Goal: Information Seeking & Learning: Learn about a topic

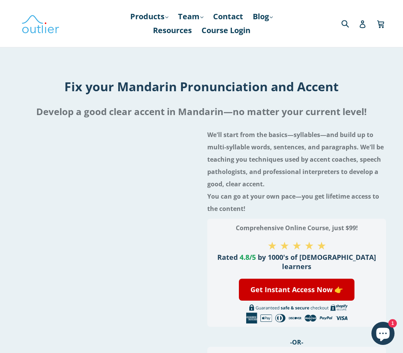
click at [148, 14] on link "Products .cls-1{fill:#231f20} expand" at bounding box center [149, 17] width 46 height 14
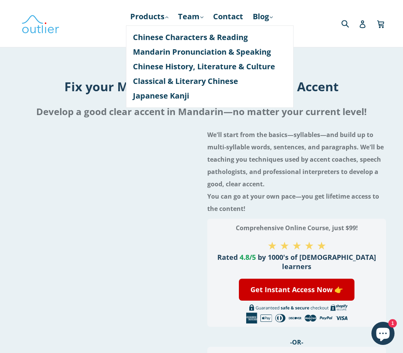
click at [290, 159] on h4 "We'll start from the basics—syllables—and build up to multi-syllable words, sen…" at bounding box center [296, 172] width 179 height 86
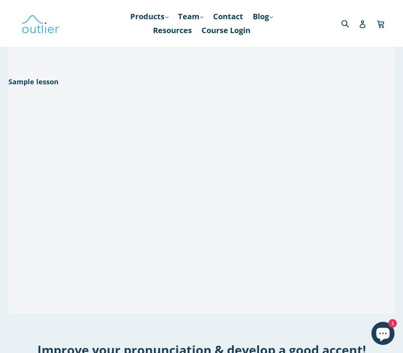
scroll to position [708, 0]
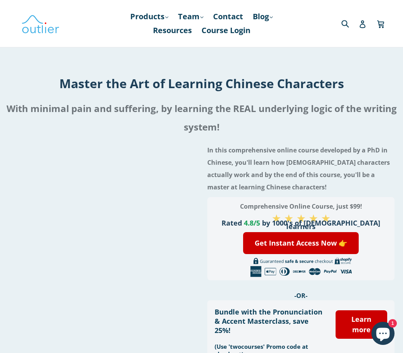
scroll to position [3, 0]
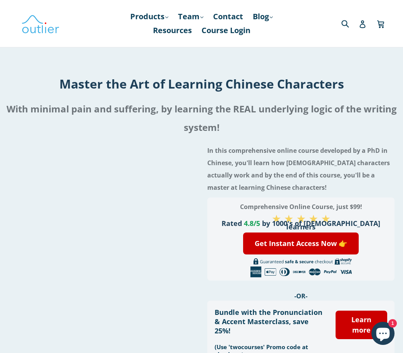
click at [150, 18] on link "Products .cls-1{fill:#231f20} expand" at bounding box center [149, 17] width 46 height 14
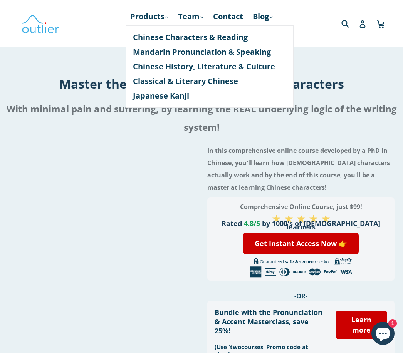
click at [259, 69] on link "Chinese History, Literature & Culture" at bounding box center [210, 66] width 154 height 15
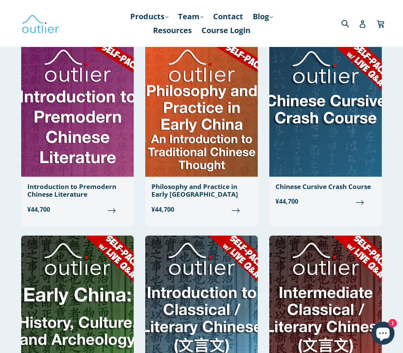
scroll to position [454, 0]
click at [152, 19] on link "Products .cls-1{fill:#231f20} expand" at bounding box center [149, 17] width 46 height 14
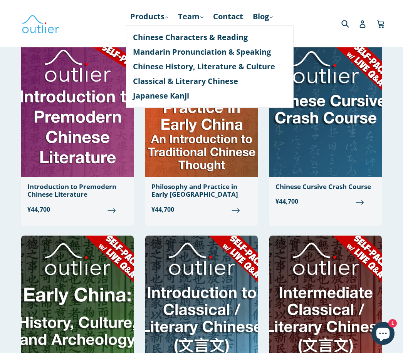
click at [255, 52] on link "Mandarin Pronunciation & Speaking" at bounding box center [210, 52] width 154 height 15
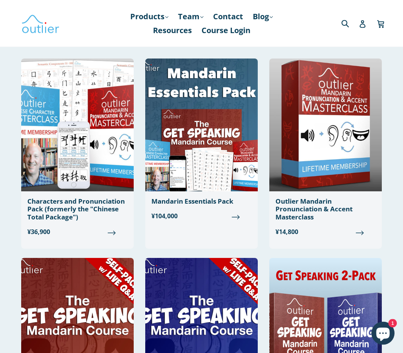
scroll to position [49, 0]
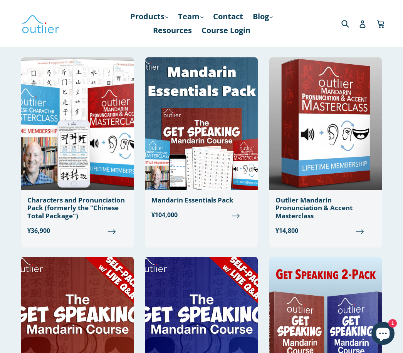
click at [355, 170] on img at bounding box center [325, 123] width 112 height 133
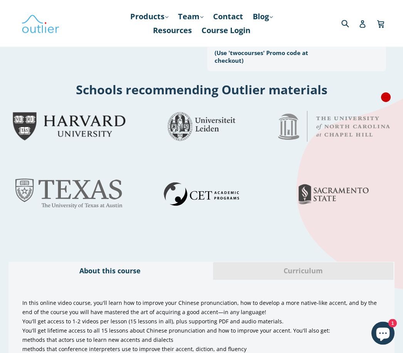
scroll to position [338, 0]
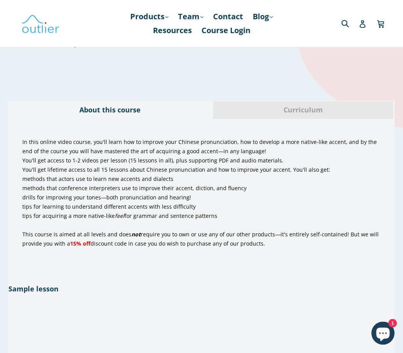
click at [307, 102] on div "Curriculum" at bounding box center [303, 110] width 181 height 18
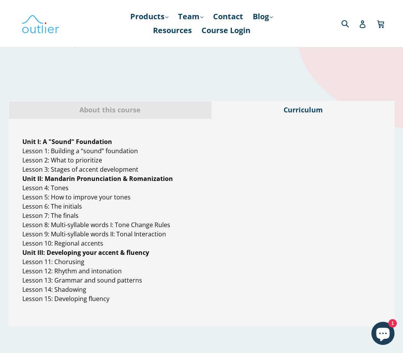
click at [314, 107] on span "Curriculum" at bounding box center [303, 110] width 169 height 10
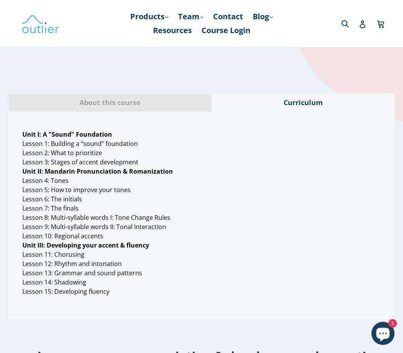
scroll to position [533, 0]
